Goal: Navigation & Orientation: Find specific page/section

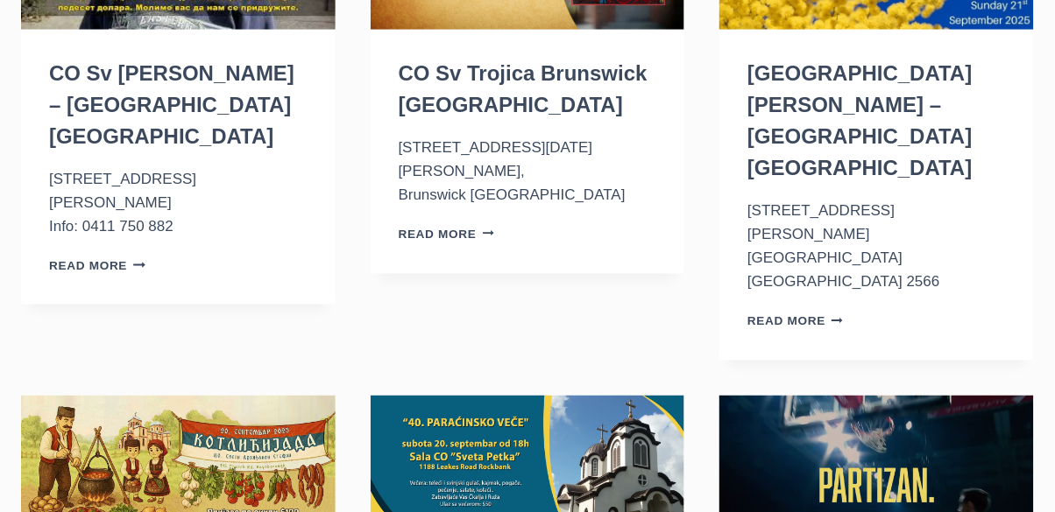
scroll to position [376, 0]
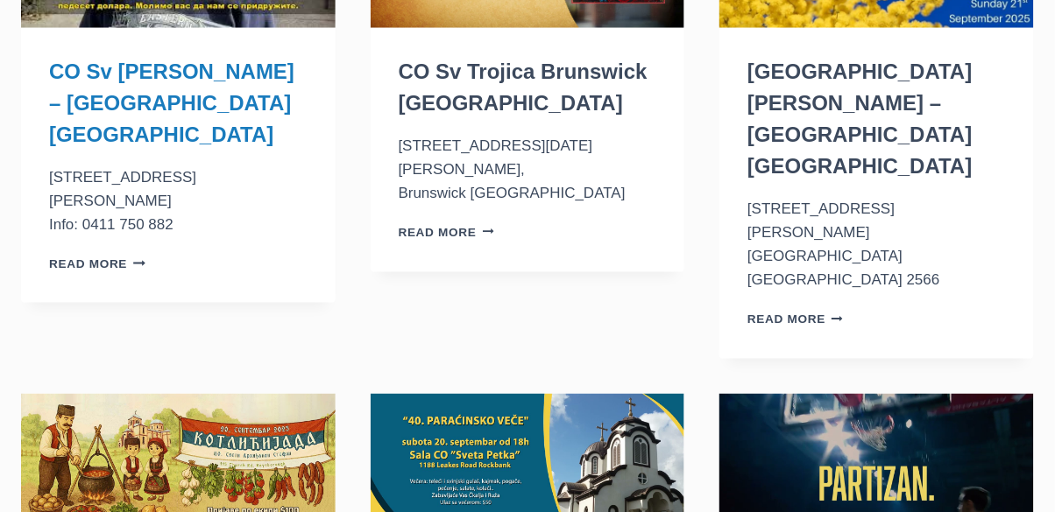
click at [113, 81] on link "CO Sv J. Krstitelj – [GEOGRAPHIC_DATA] [GEOGRAPHIC_DATA]" at bounding box center [171, 103] width 245 height 87
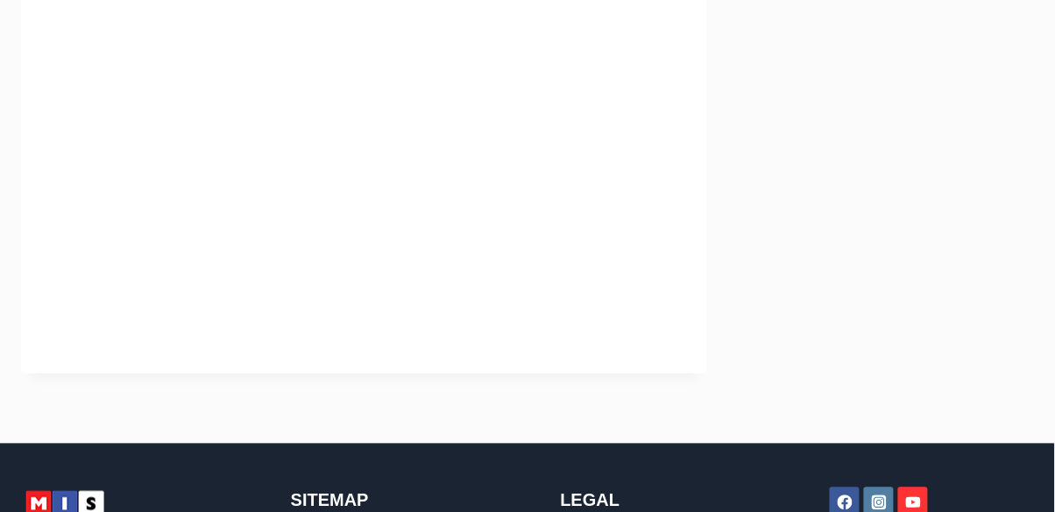
scroll to position [508, 0]
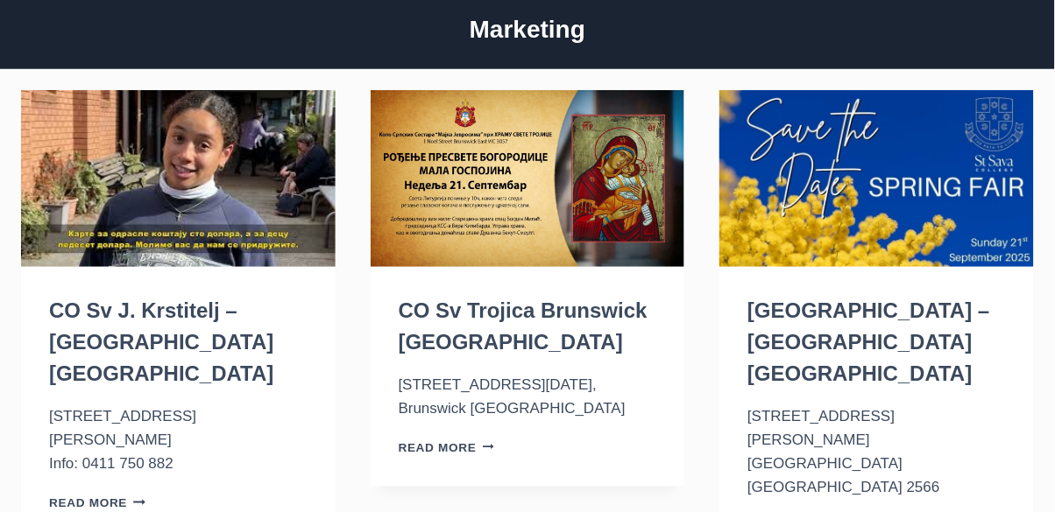
scroll to position [138, 0]
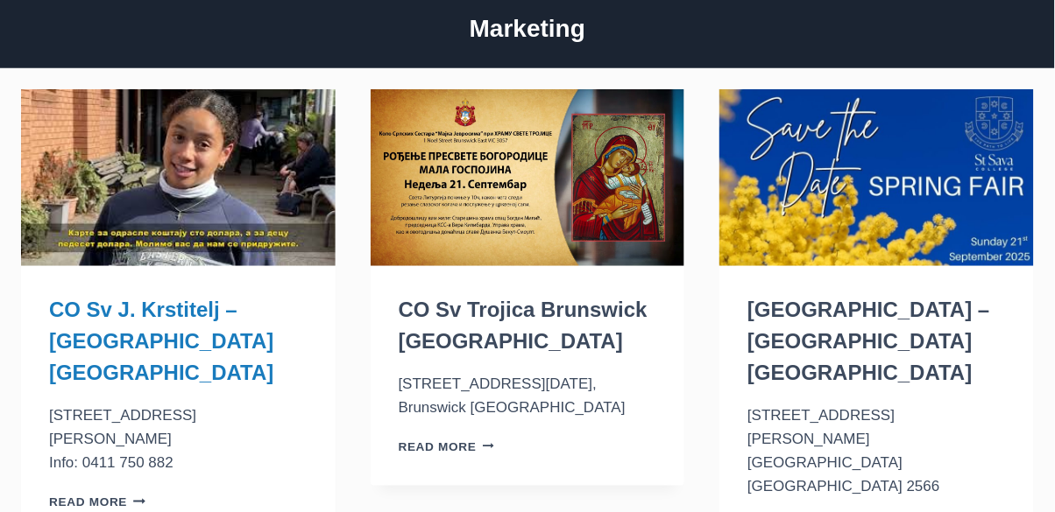
click at [112, 335] on link "CO Sv J. Krstitelj – [GEOGRAPHIC_DATA] [GEOGRAPHIC_DATA]" at bounding box center [161, 341] width 224 height 87
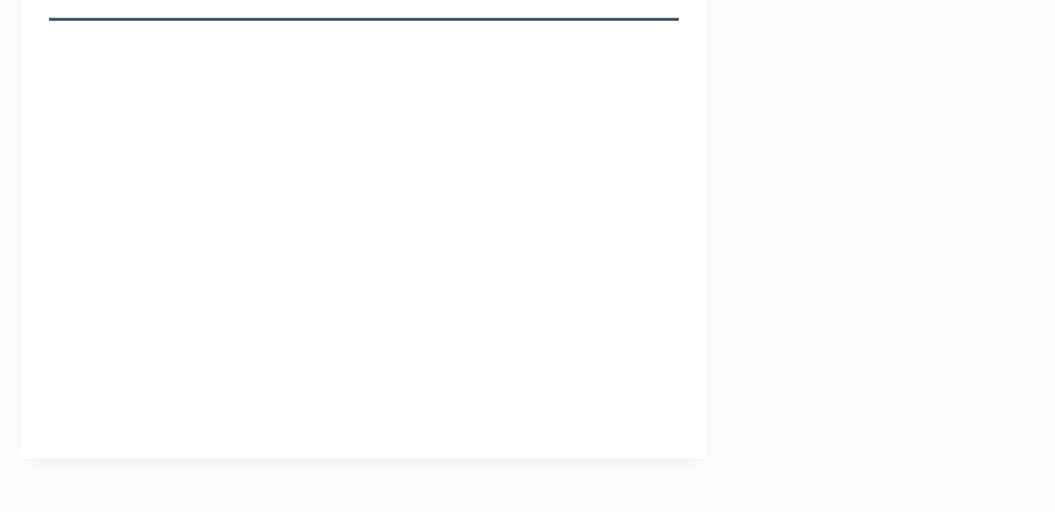
scroll to position [433, 0]
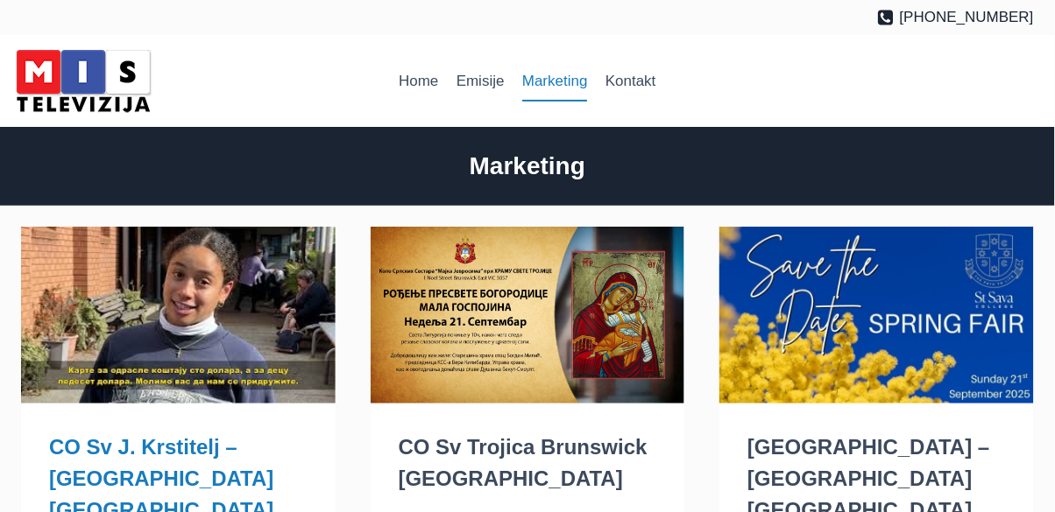
click at [168, 456] on link "CO Sv J. Krstitelj – [GEOGRAPHIC_DATA] [GEOGRAPHIC_DATA]" at bounding box center [161, 478] width 224 height 87
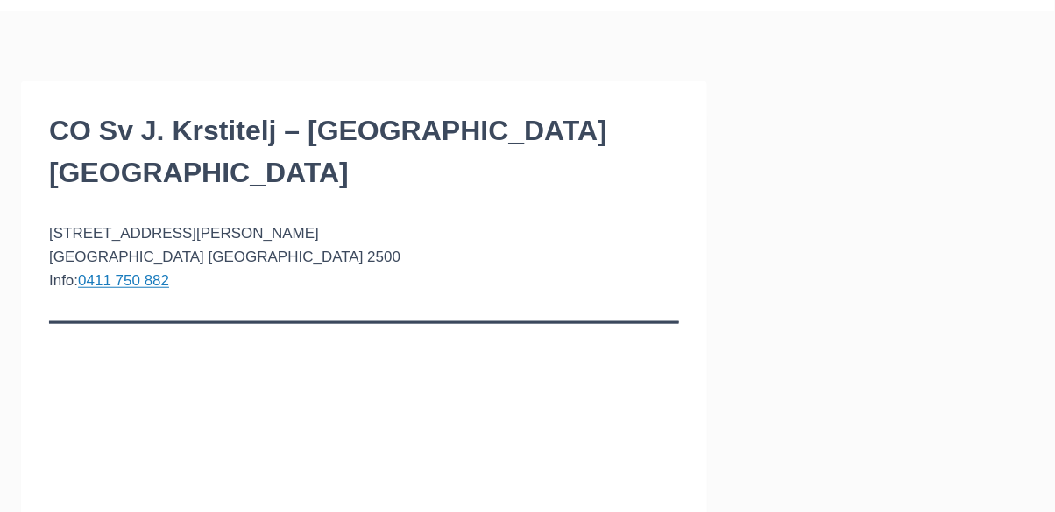
scroll to position [147, 0]
